Goal: Task Accomplishment & Management: Manage account settings

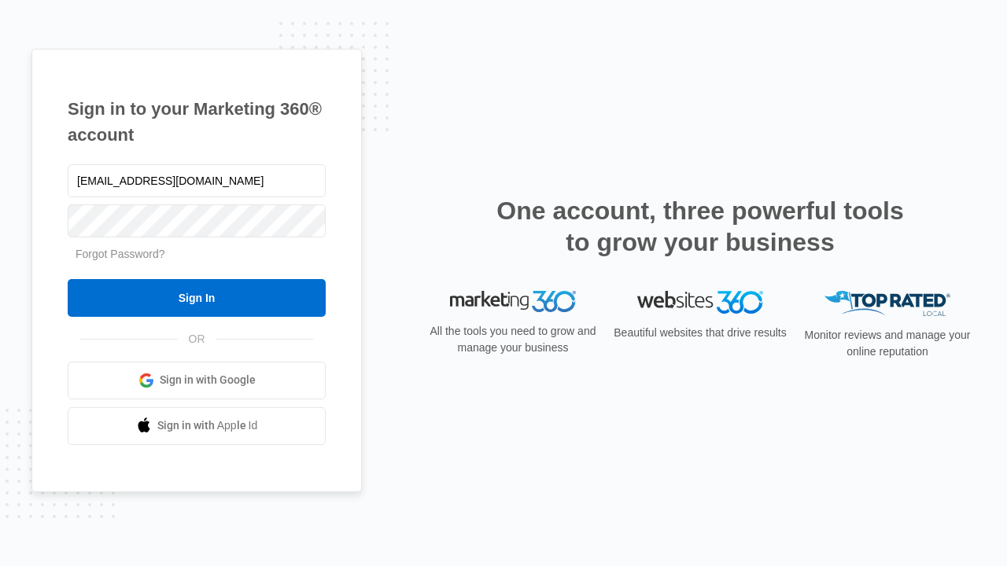
type input "dankie614@gmail.com"
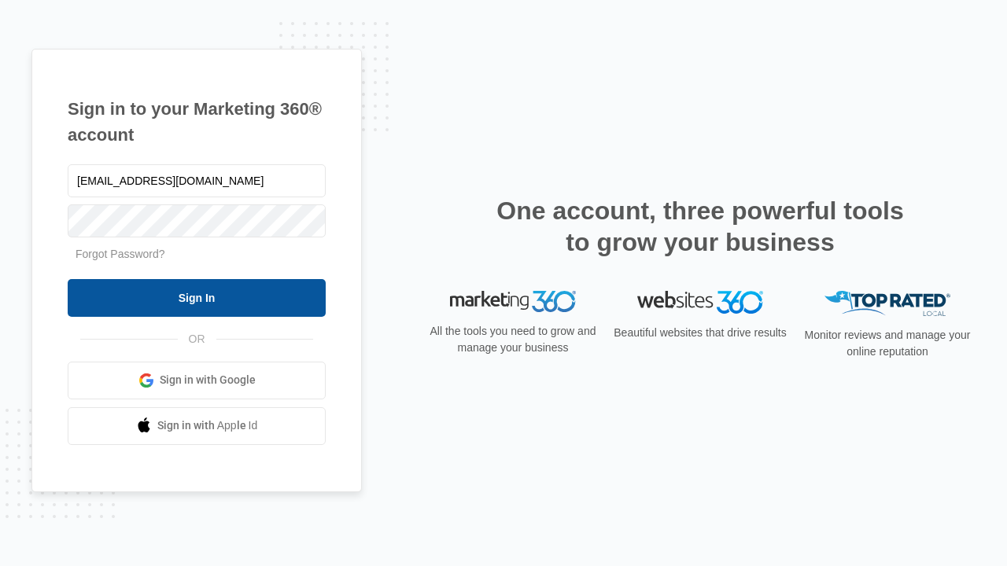
click at [197, 297] on input "Sign In" at bounding box center [197, 298] width 258 height 38
